Goal: Information Seeking & Learning: Learn about a topic

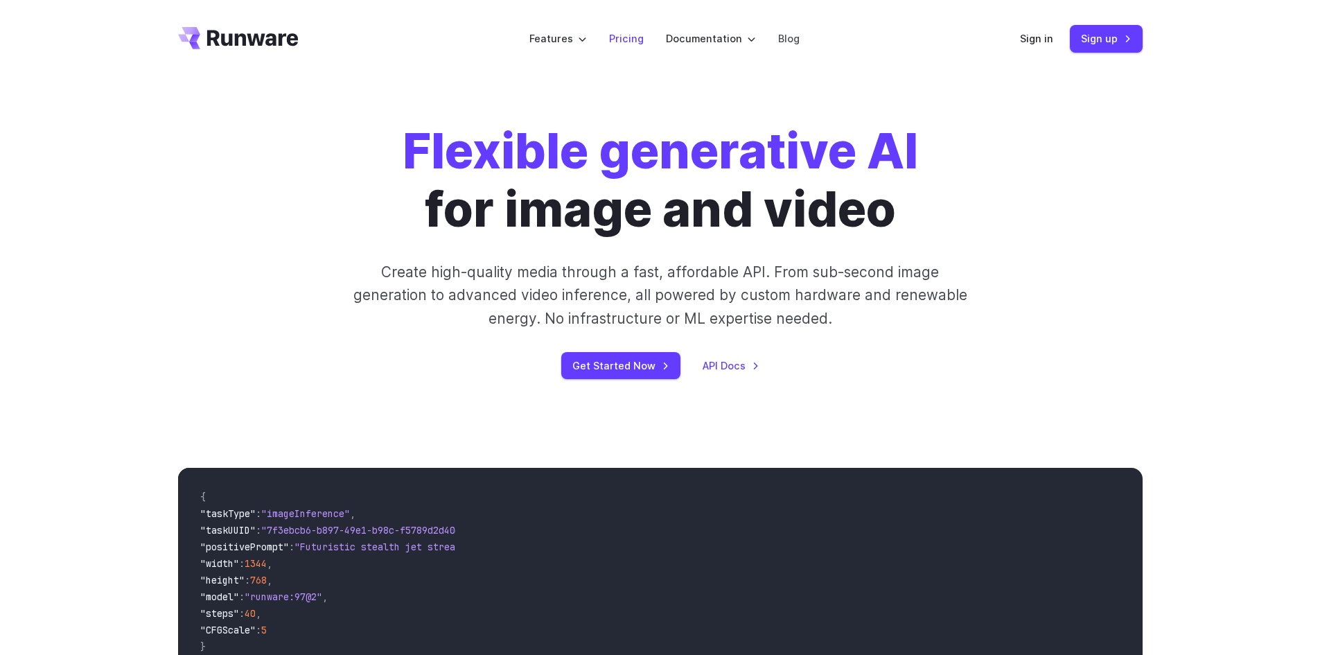
click at [630, 37] on link "Pricing" at bounding box center [626, 38] width 35 height 16
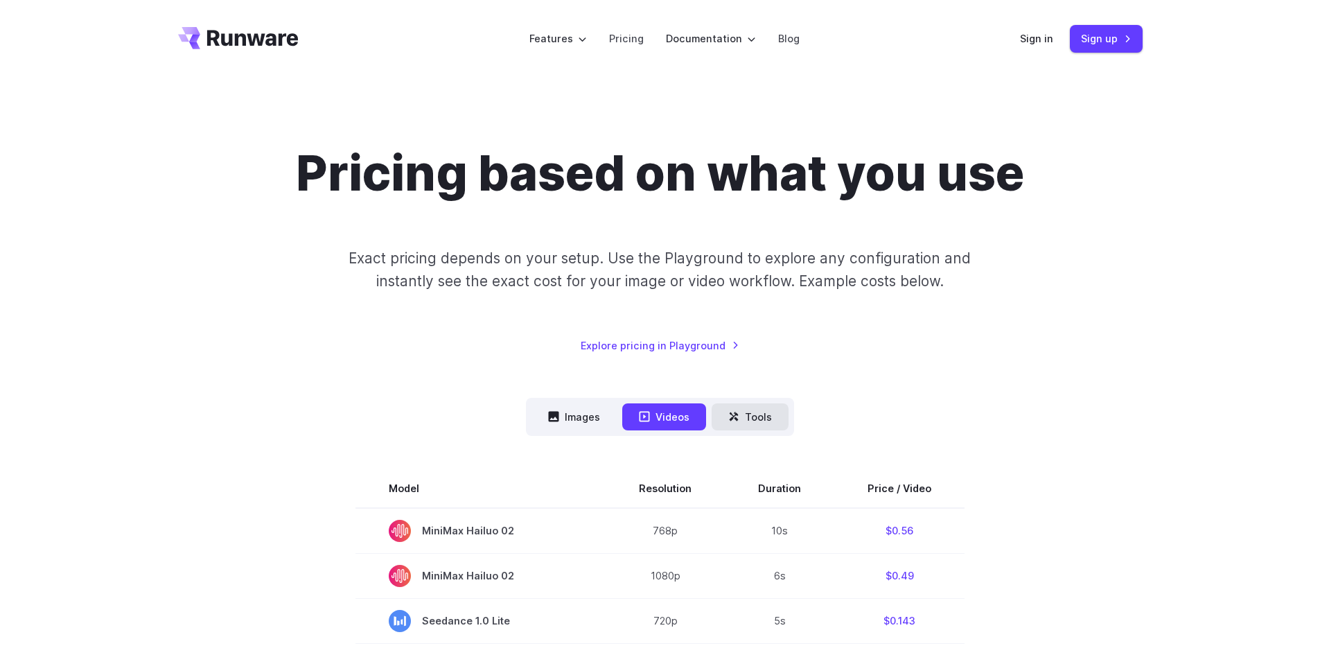
click at [736, 416] on icon at bounding box center [733, 416] width 11 height 11
click at [727, 430] on button "Tools" at bounding box center [750, 416] width 77 height 27
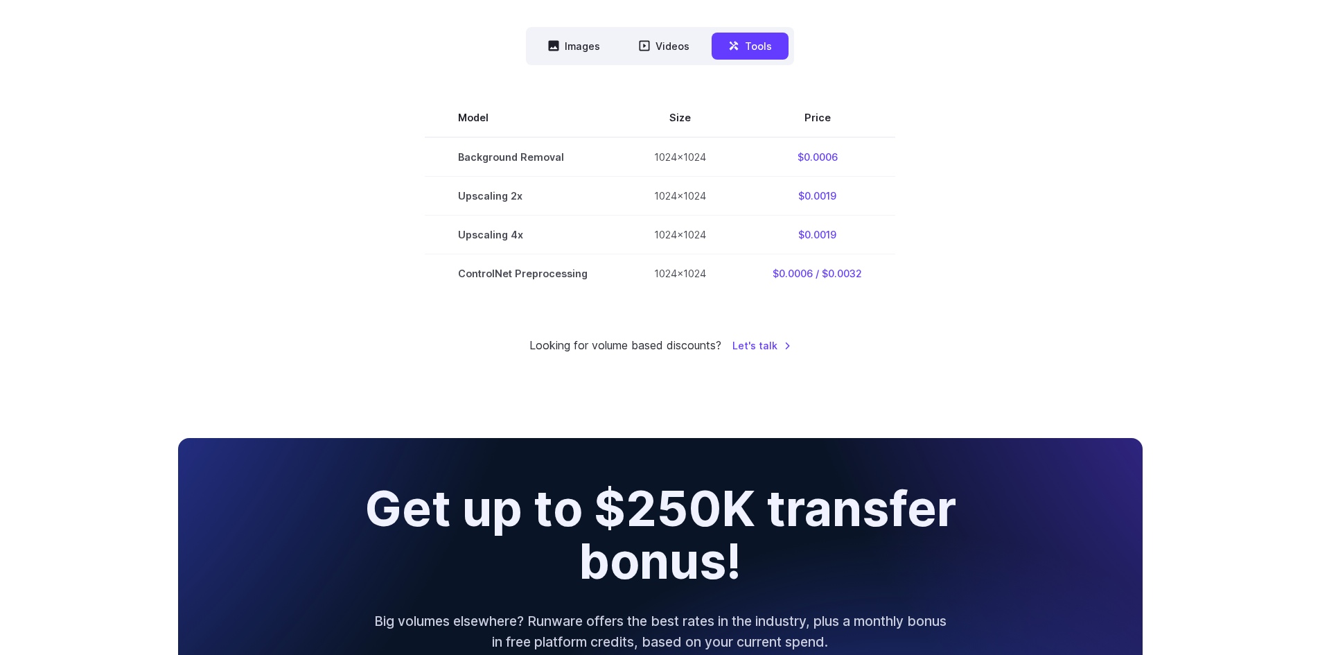
scroll to position [346, 0]
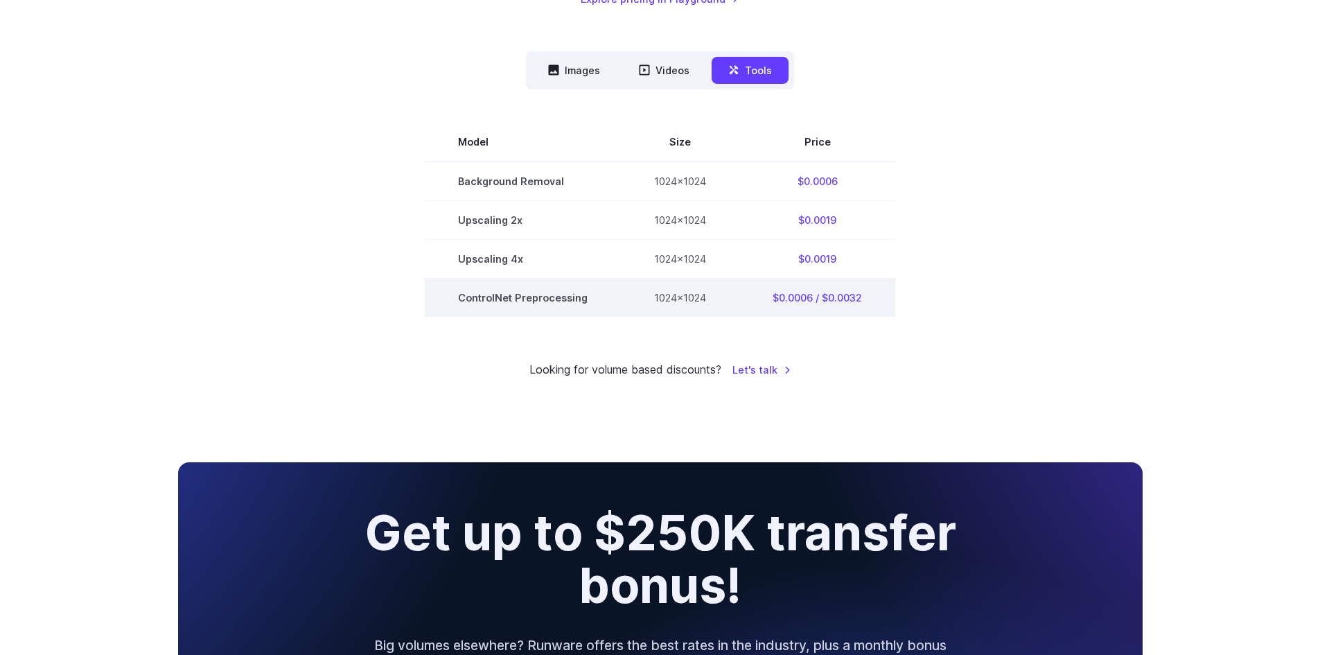
click at [547, 301] on td "ControlNet Preprocessing" at bounding box center [523, 297] width 196 height 39
click at [606, 292] on td "ControlNet Preprocessing" at bounding box center [523, 297] width 196 height 39
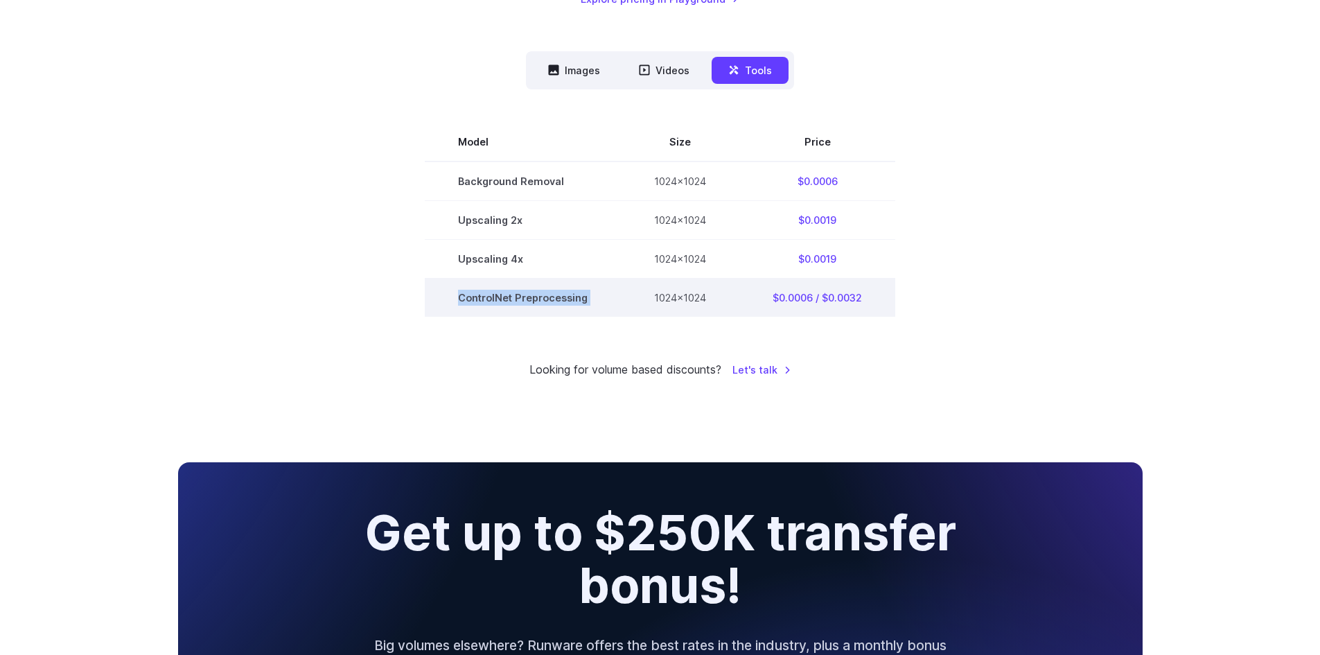
click at [606, 292] on td "ControlNet Preprocessing" at bounding box center [523, 297] width 196 height 39
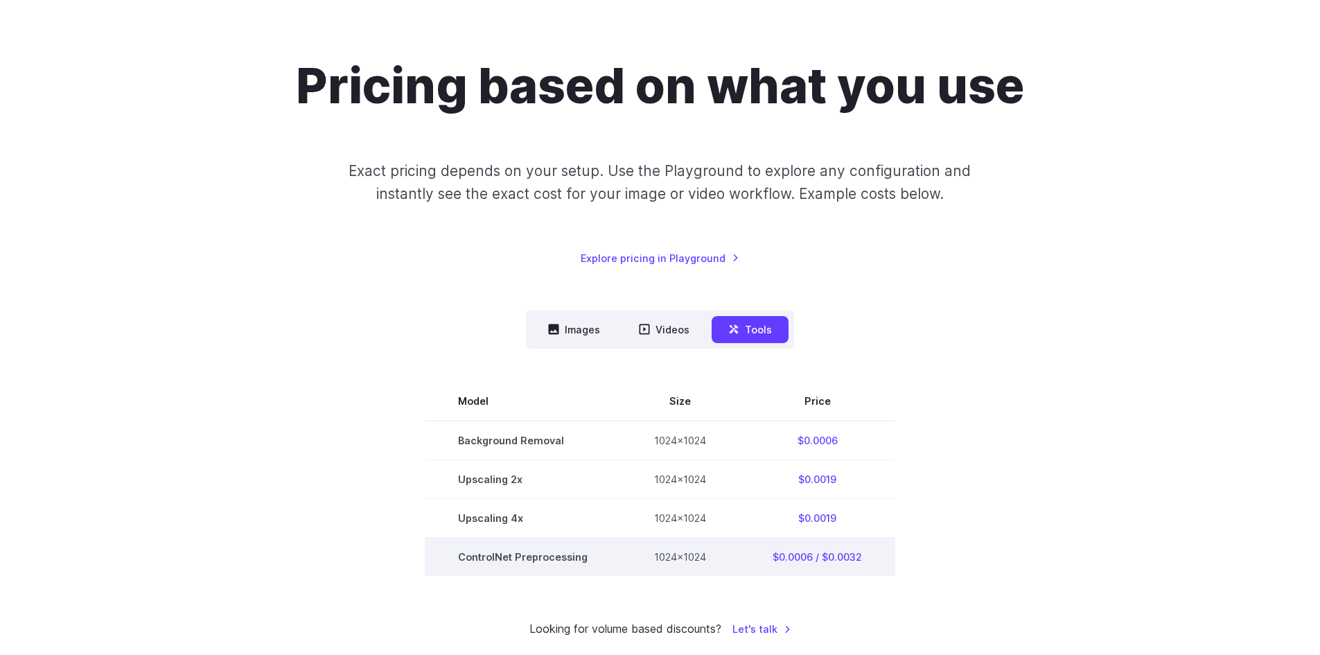
scroll to position [0, 0]
